Goal: Task Accomplishment & Management: Manage account settings

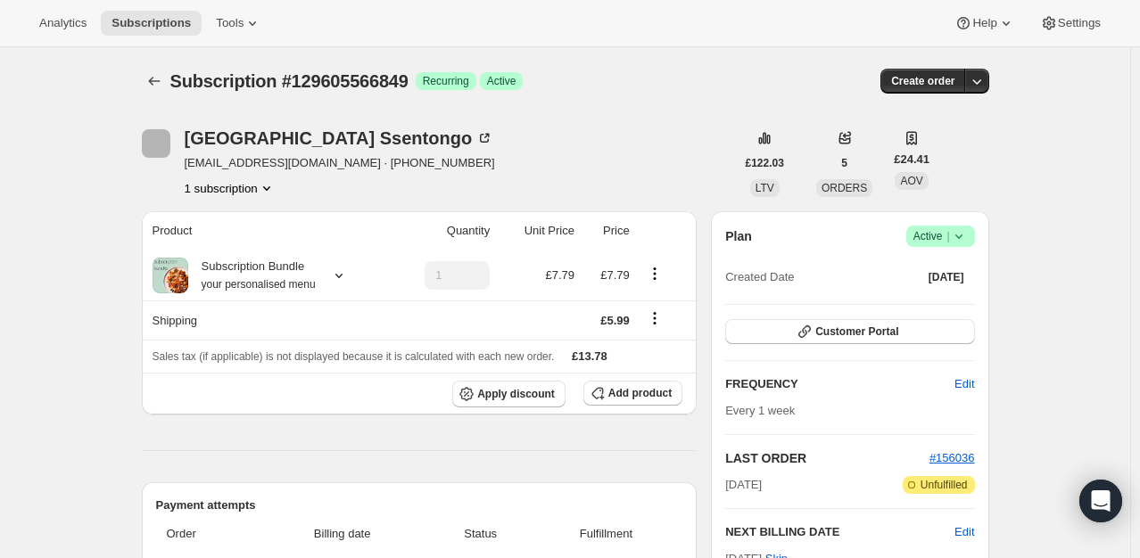
click at [965, 237] on icon at bounding box center [959, 236] width 18 height 18
click at [919, 297] on span "Cancel subscription" at bounding box center [946, 300] width 101 height 13
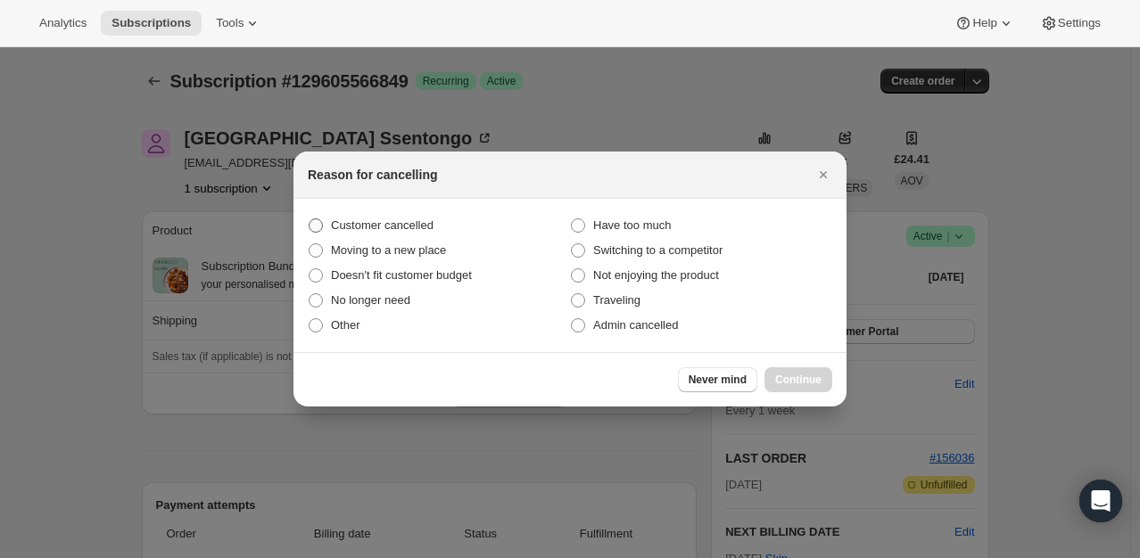
click at [449, 228] on label "Customer cancelled" at bounding box center [439, 225] width 262 height 25
click at [310, 219] on input "Customer cancelled" at bounding box center [309, 219] width 1 height 1
radio input "true"
click at [800, 384] on span "Continue" at bounding box center [798, 380] width 46 height 14
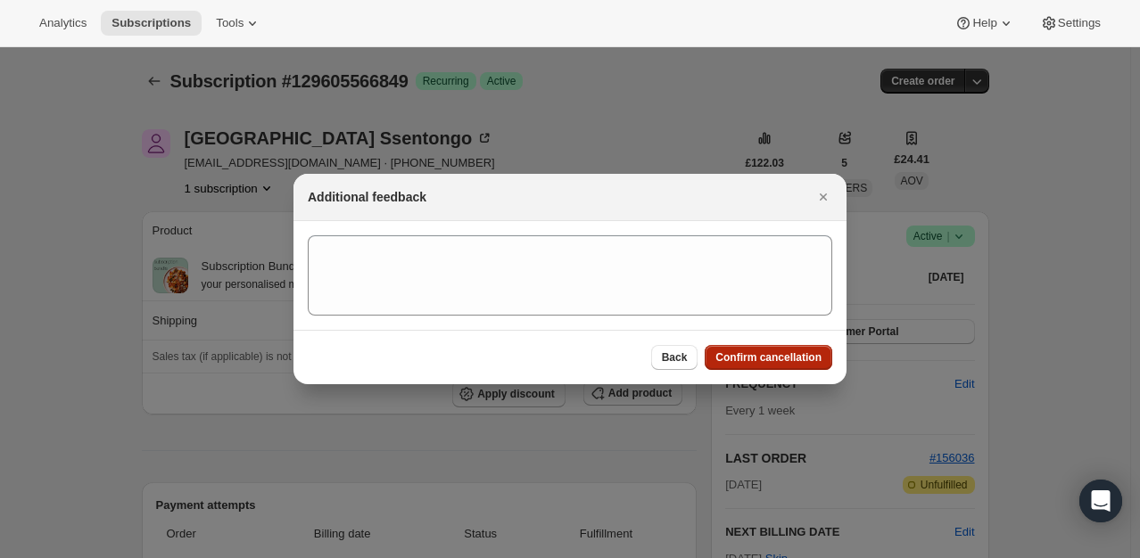
click at [786, 355] on span "Confirm cancellation" at bounding box center [768, 358] width 106 height 14
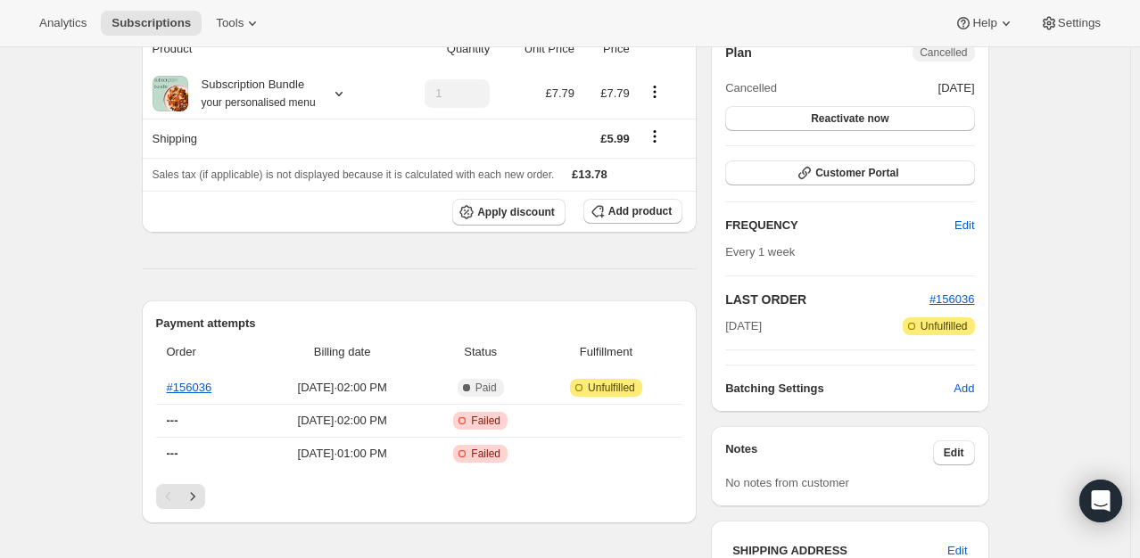
scroll to position [268, 0]
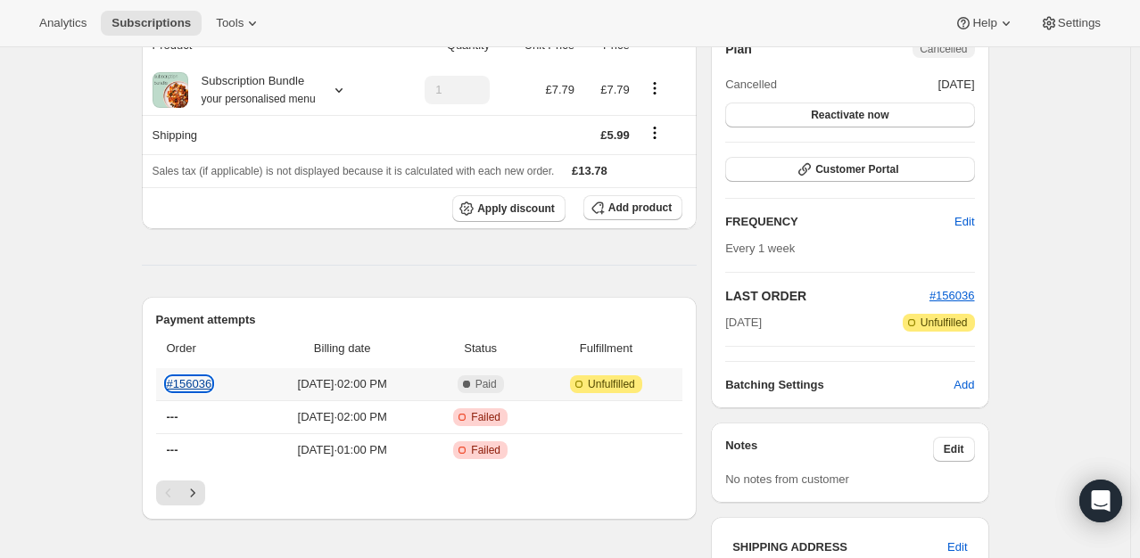
click at [196, 385] on link "#156036" at bounding box center [189, 383] width 45 height 13
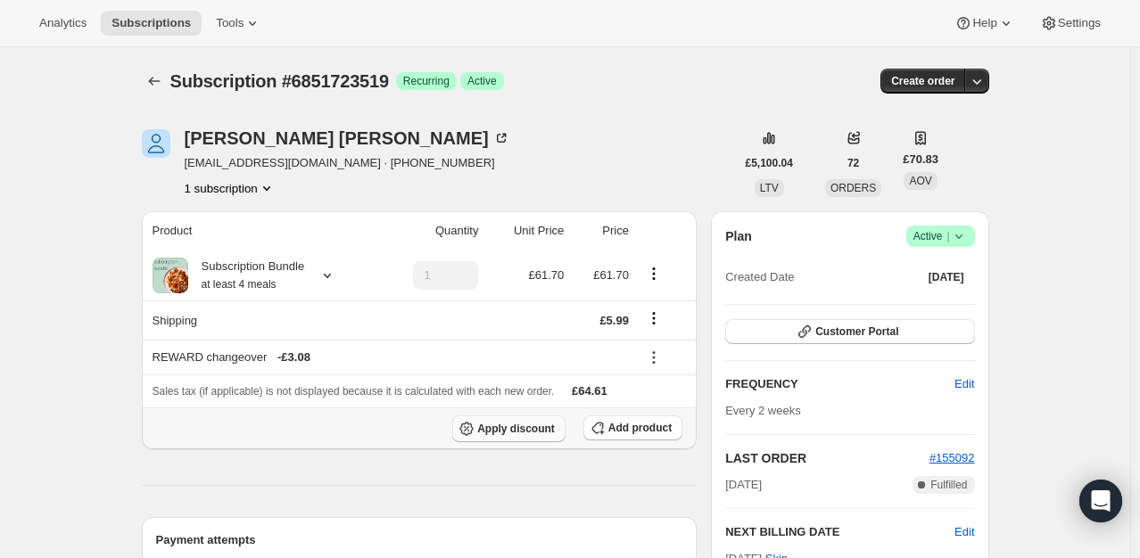
click at [507, 416] on button "Apply discount" at bounding box center [508, 429] width 113 height 27
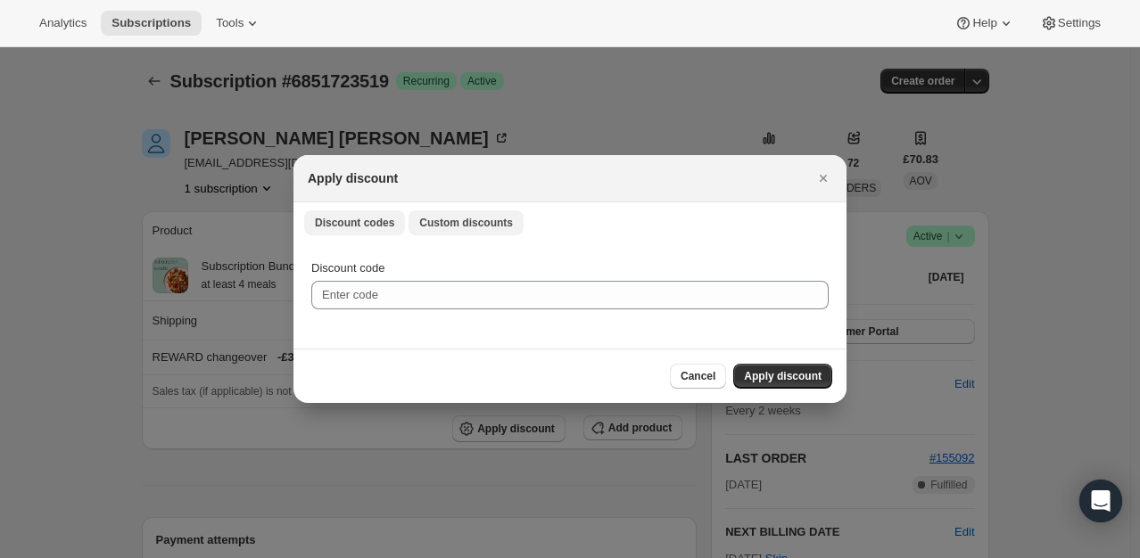
click at [446, 234] on button "Custom discounts" at bounding box center [466, 223] width 115 height 25
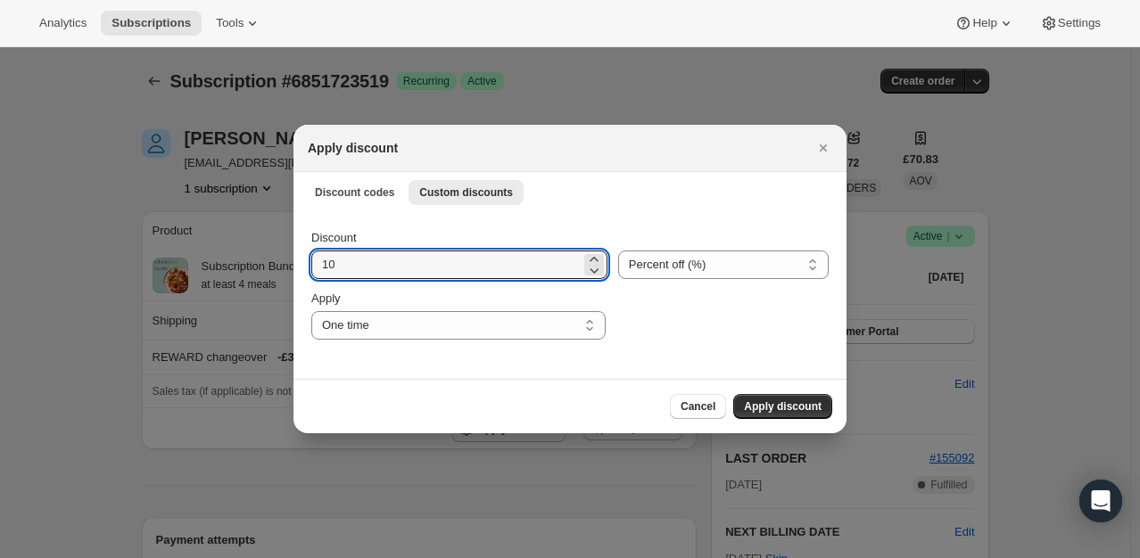
drag, startPoint x: 388, startPoint y: 263, endPoint x: 389, endPoint y: 294, distance: 31.2
click at [385, 268] on input "10" at bounding box center [445, 265] width 269 height 29
type input "100"
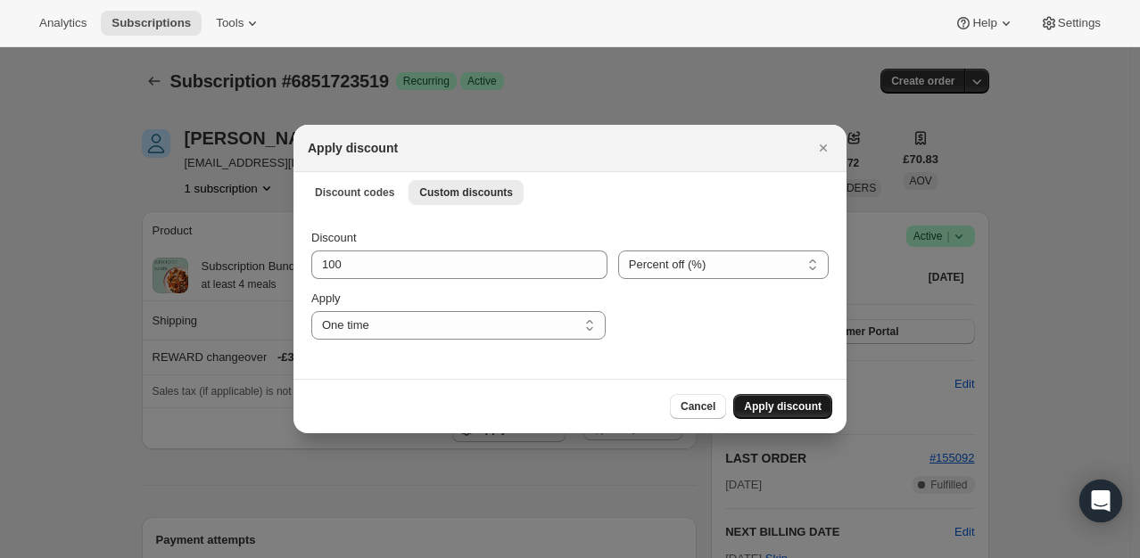
click at [782, 409] on span "Apply discount" at bounding box center [783, 407] width 78 height 14
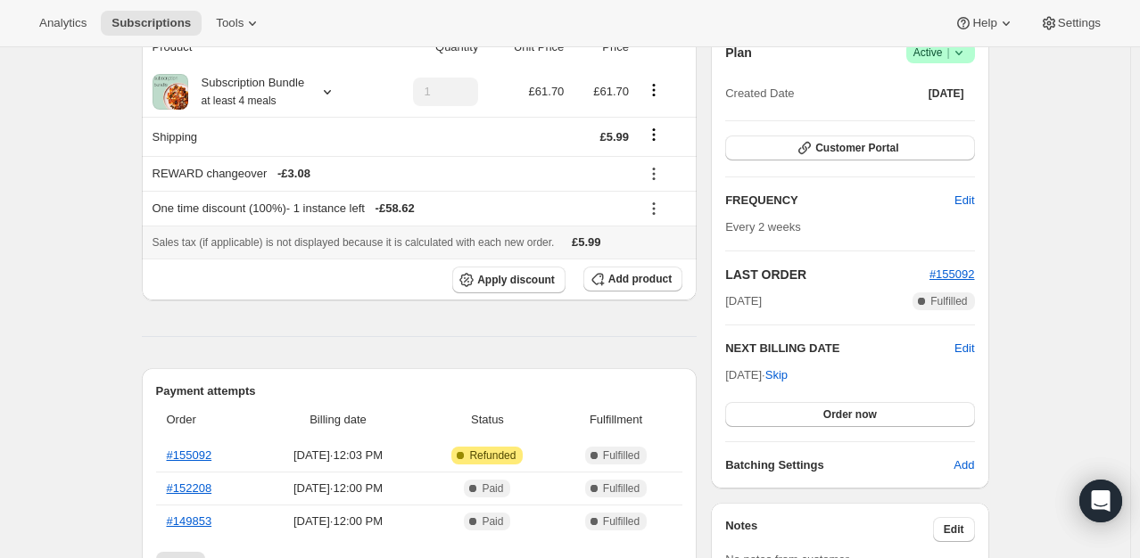
scroll to position [178, 0]
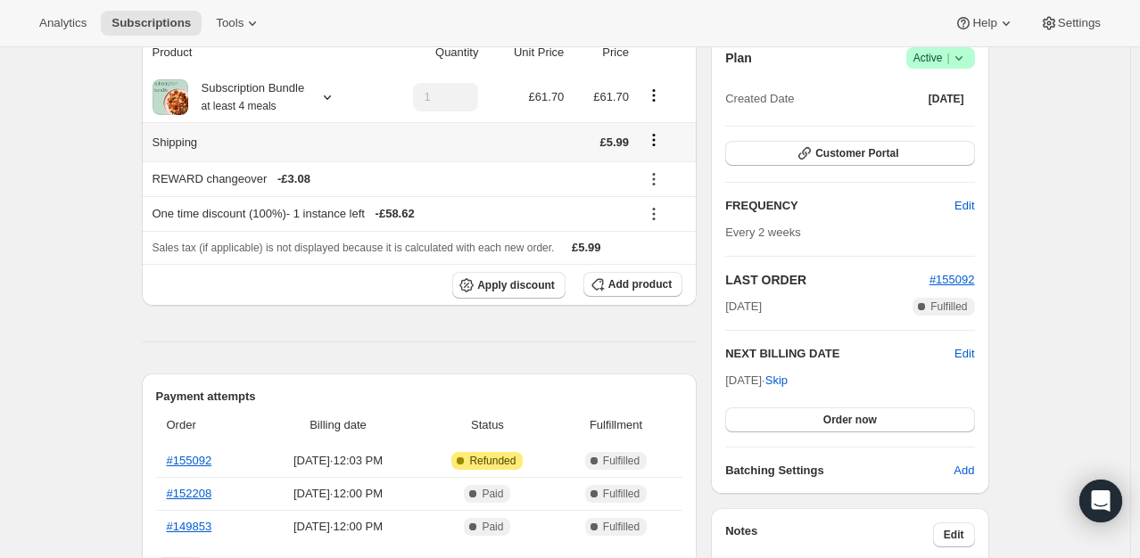
click at [655, 141] on icon "Shipping actions" at bounding box center [654, 140] width 18 height 18
click at [816, 412] on button "Order now" at bounding box center [849, 420] width 249 height 25
click at [816, 419] on span "Click to confirm" at bounding box center [849, 420] width 81 height 14
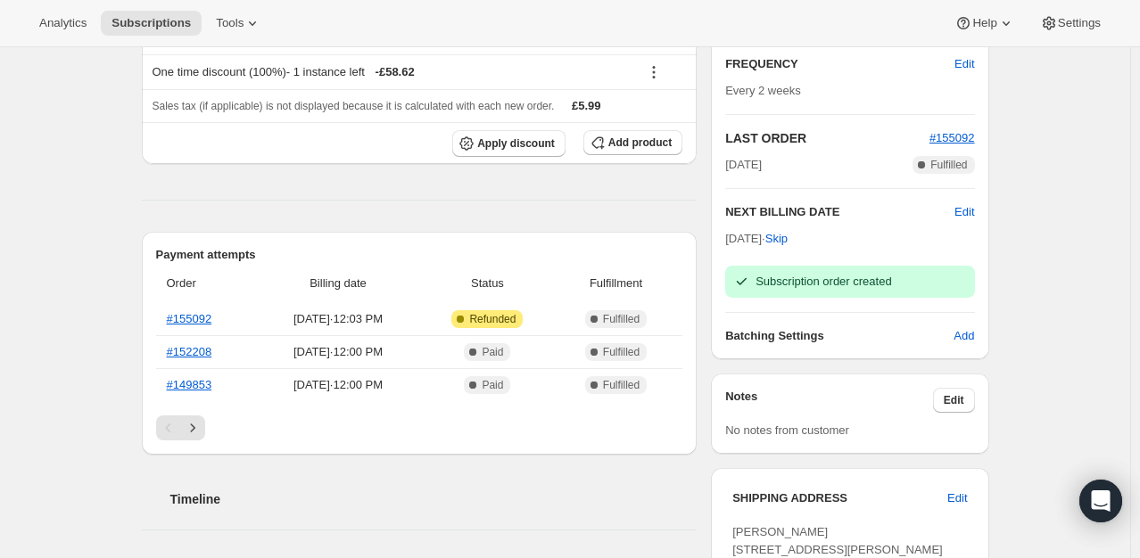
scroll to position [89, 0]
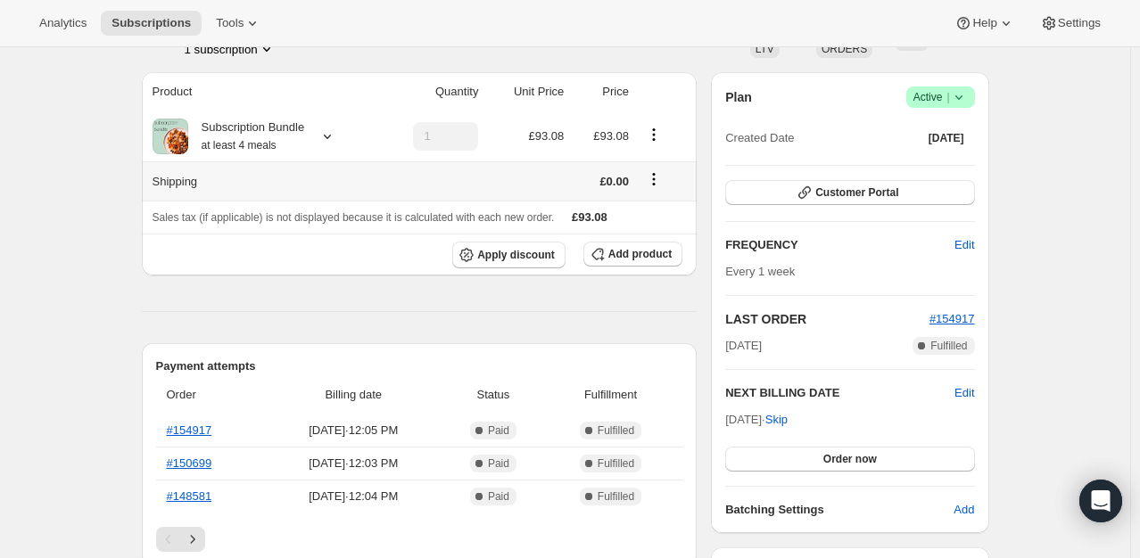
scroll to position [178, 0]
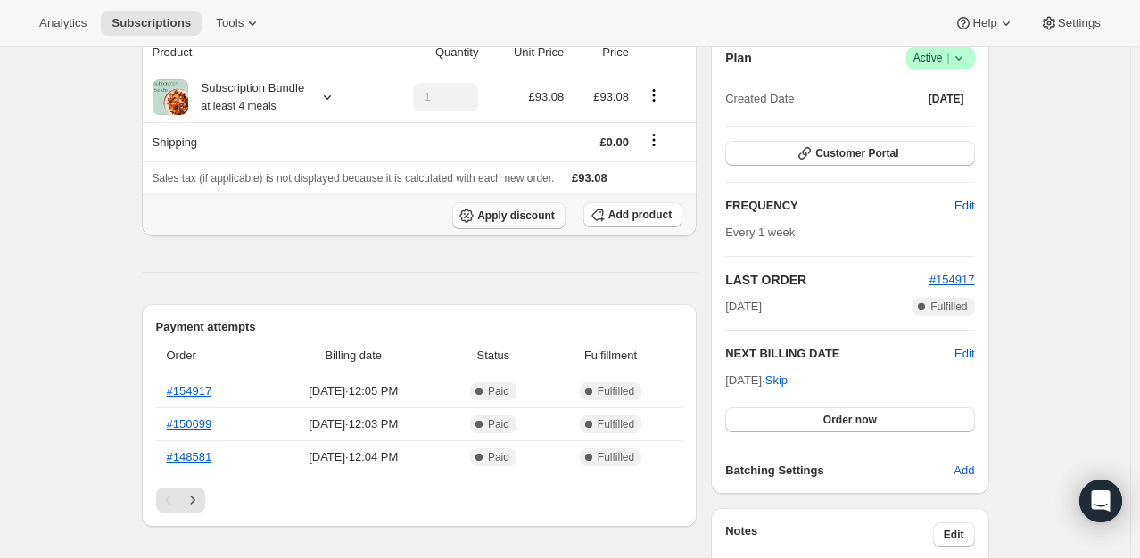
click at [546, 219] on span "Apply discount" at bounding box center [516, 216] width 78 height 14
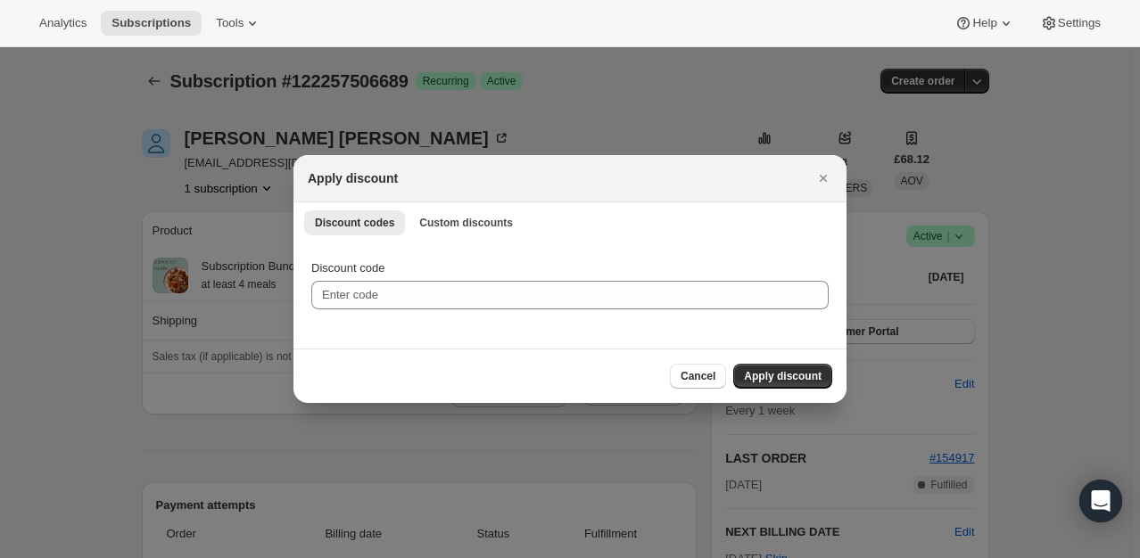
scroll to position [0, 0]
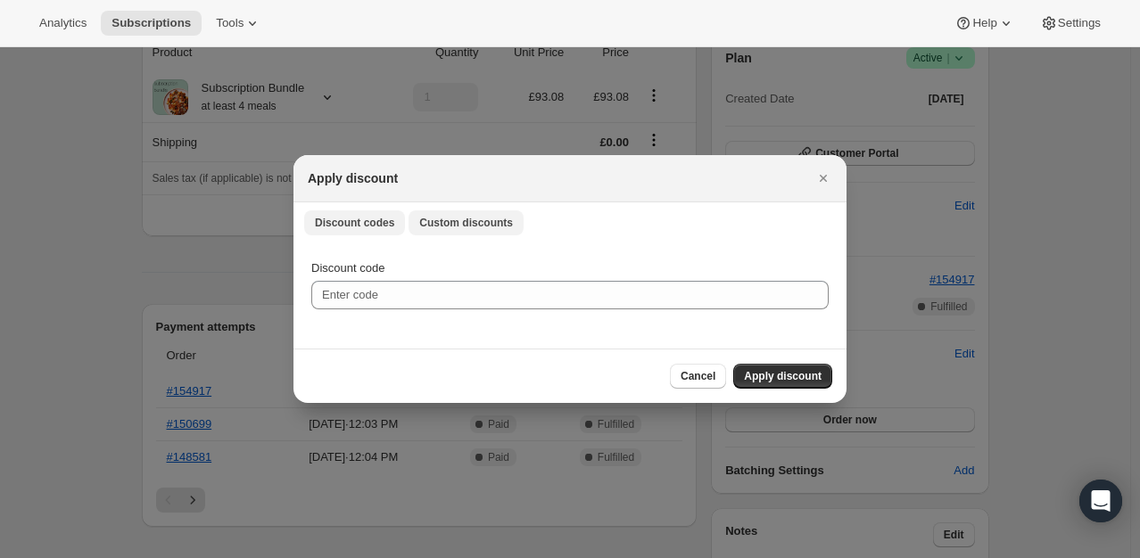
click at [453, 224] on span "Custom discounts" at bounding box center [466, 223] width 94 height 14
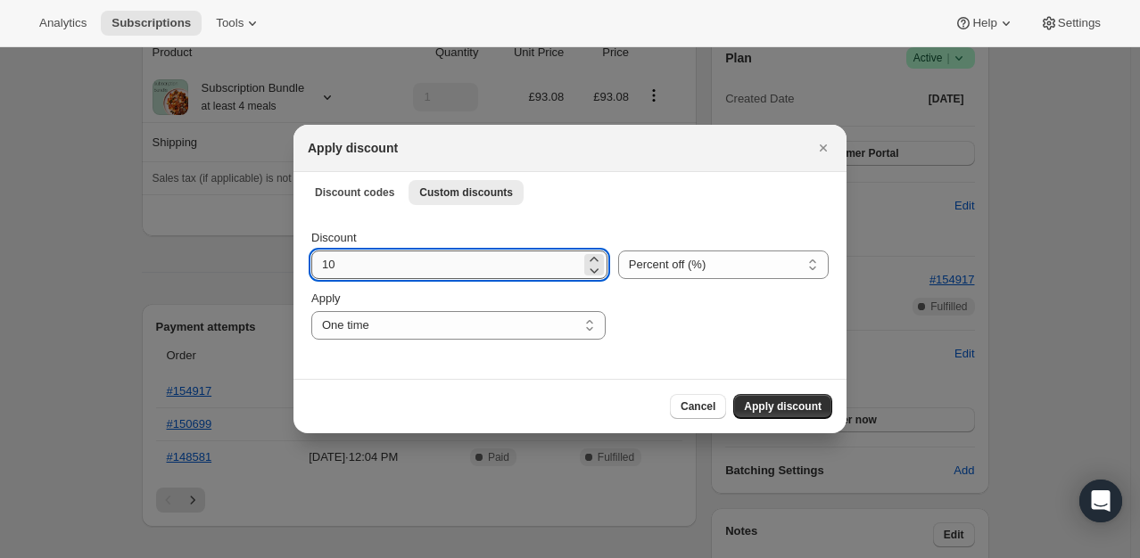
click at [411, 270] on input "10" at bounding box center [445, 265] width 269 height 29
type input "100"
click at [773, 410] on span "Apply discount" at bounding box center [783, 407] width 78 height 14
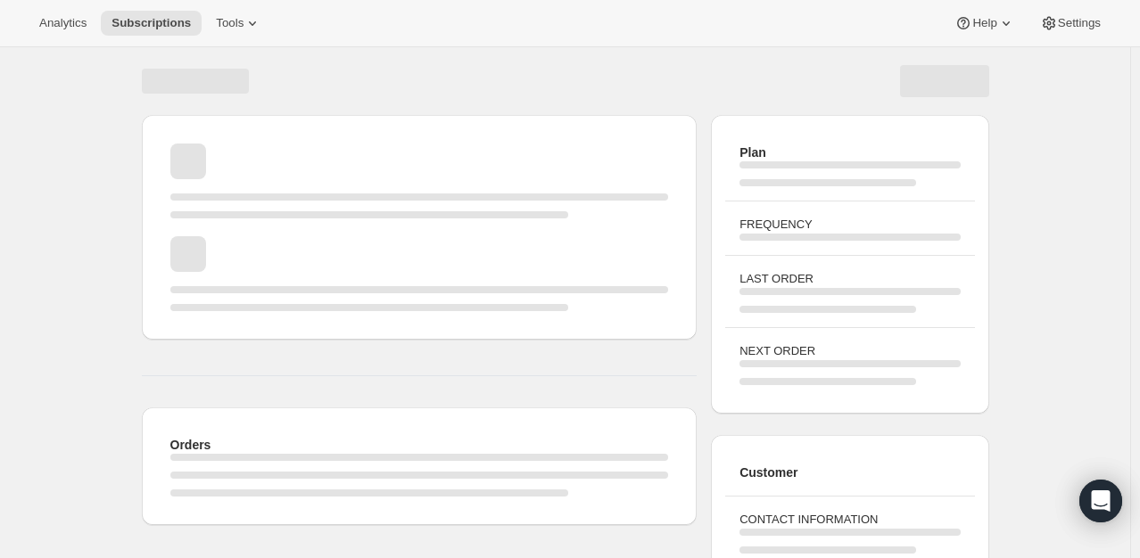
scroll to position [178, 0]
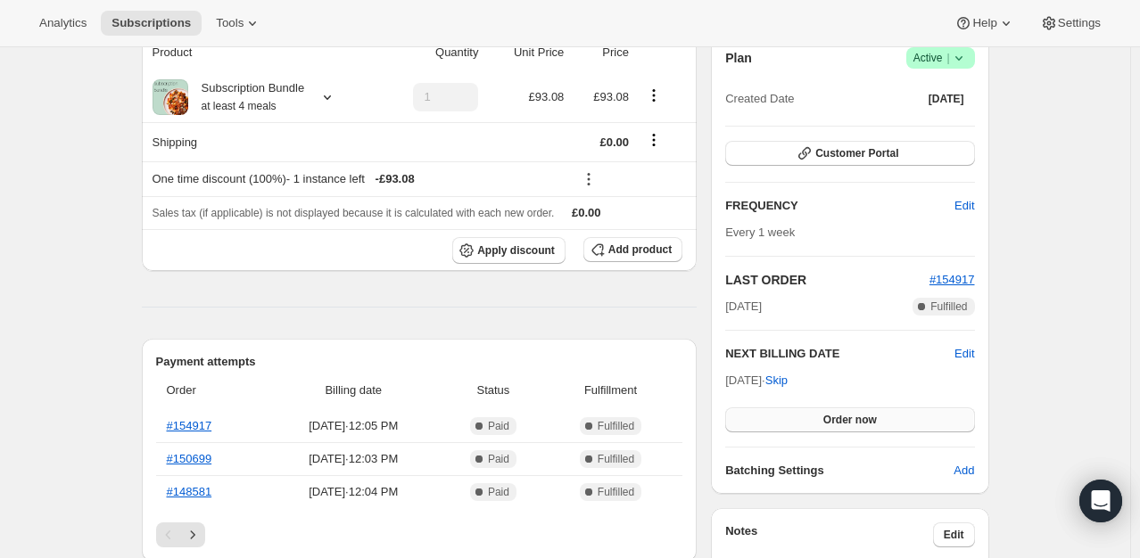
click at [860, 416] on span "Order now" at bounding box center [850, 420] width 54 height 14
click at [860, 416] on span "Click to confirm" at bounding box center [849, 420] width 81 height 14
